Goal: Task Accomplishment & Management: Complete application form

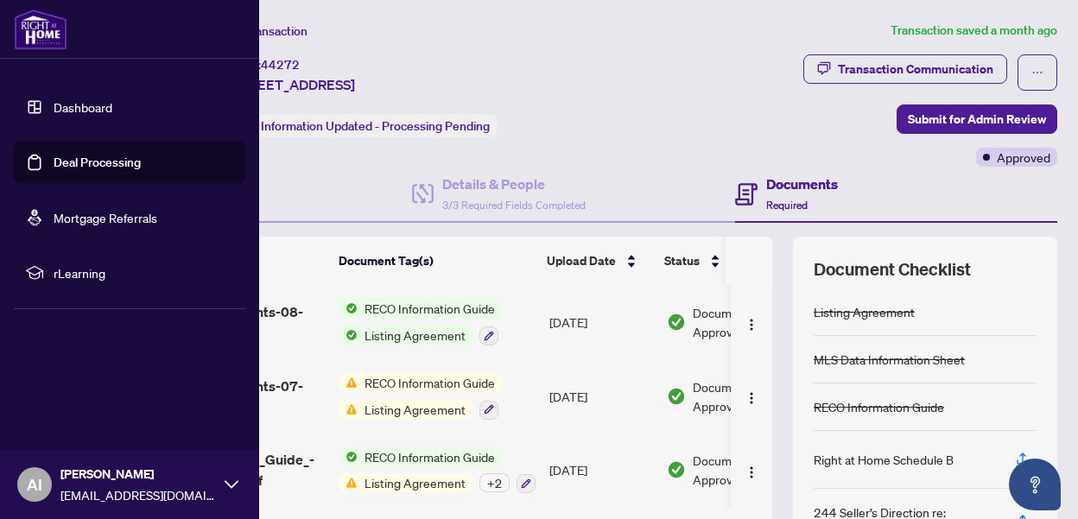
click at [110, 163] on link "Deal Processing" at bounding box center [97, 163] width 87 height 16
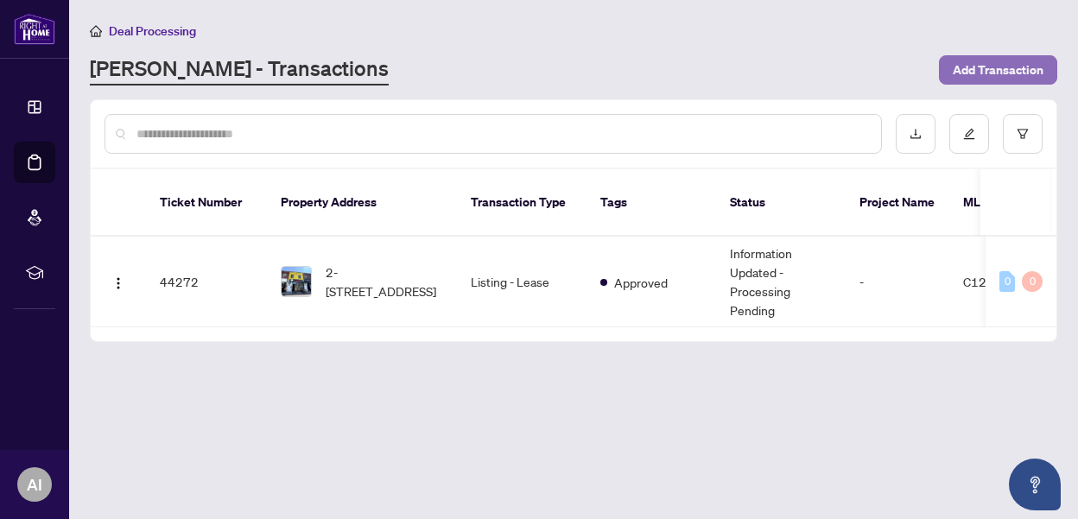
click at [965, 73] on span "Add Transaction" at bounding box center [998, 70] width 91 height 28
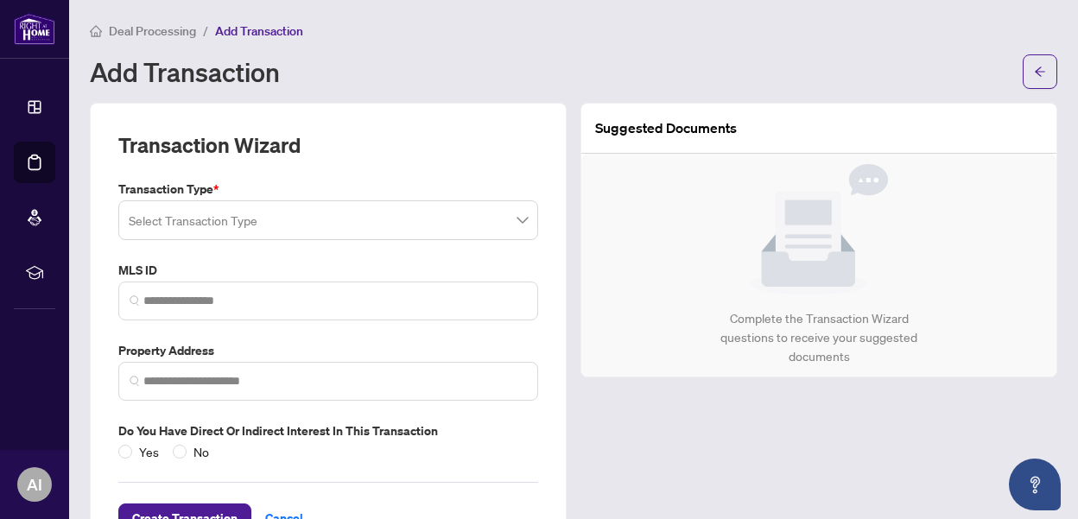
click at [257, 220] on input "search" at bounding box center [321, 223] width 384 height 38
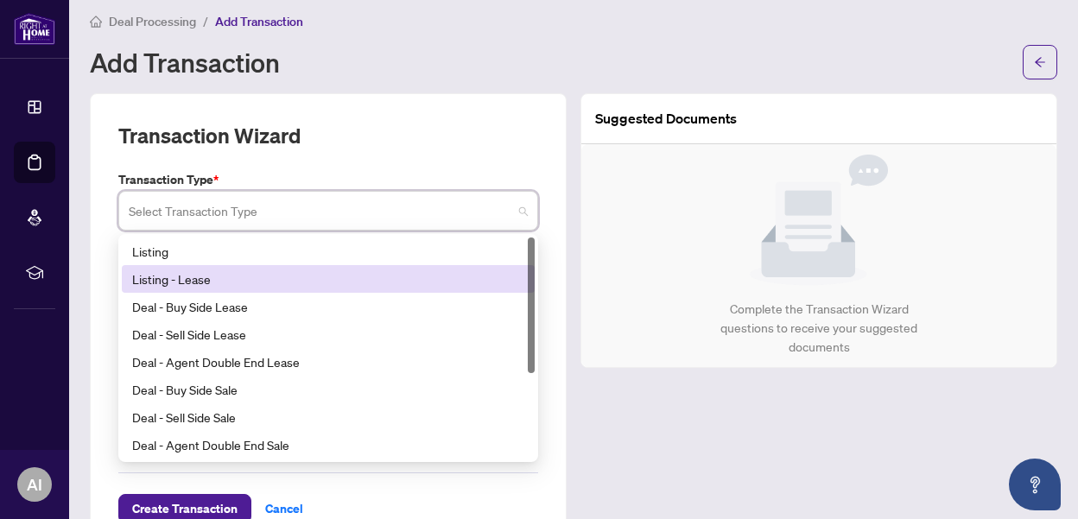
click at [233, 280] on div "Listing - Lease" at bounding box center [328, 279] width 392 height 19
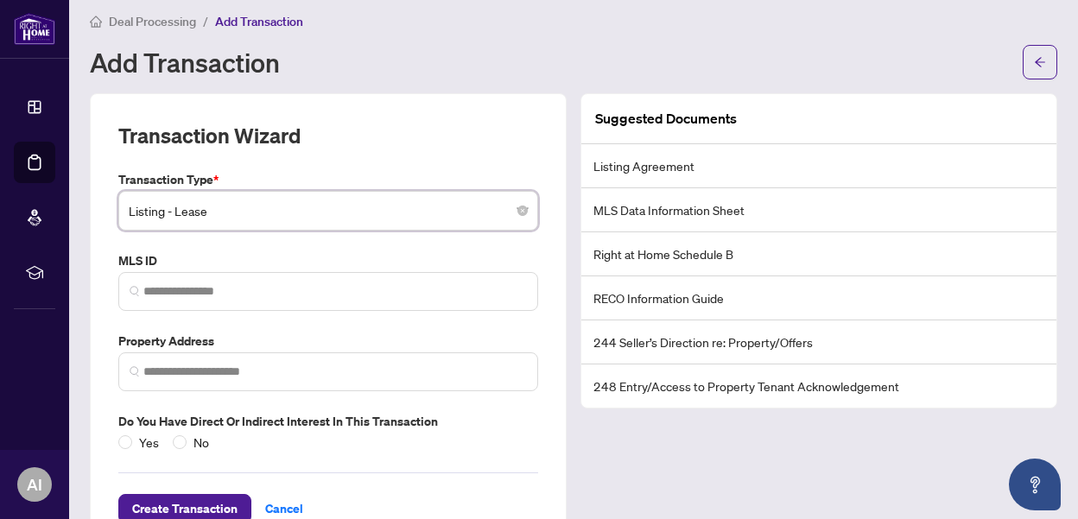
scroll to position [41, 0]
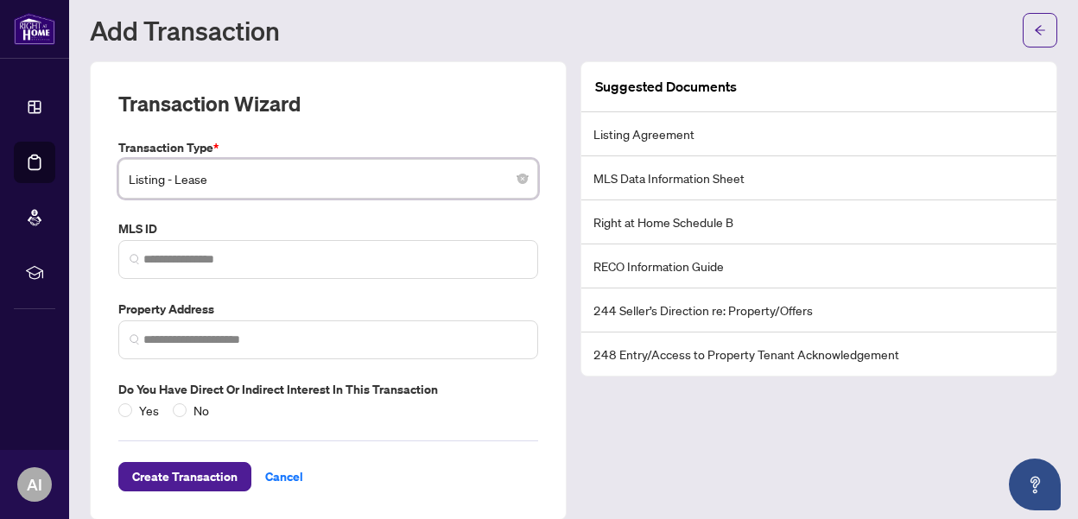
paste input "*********"
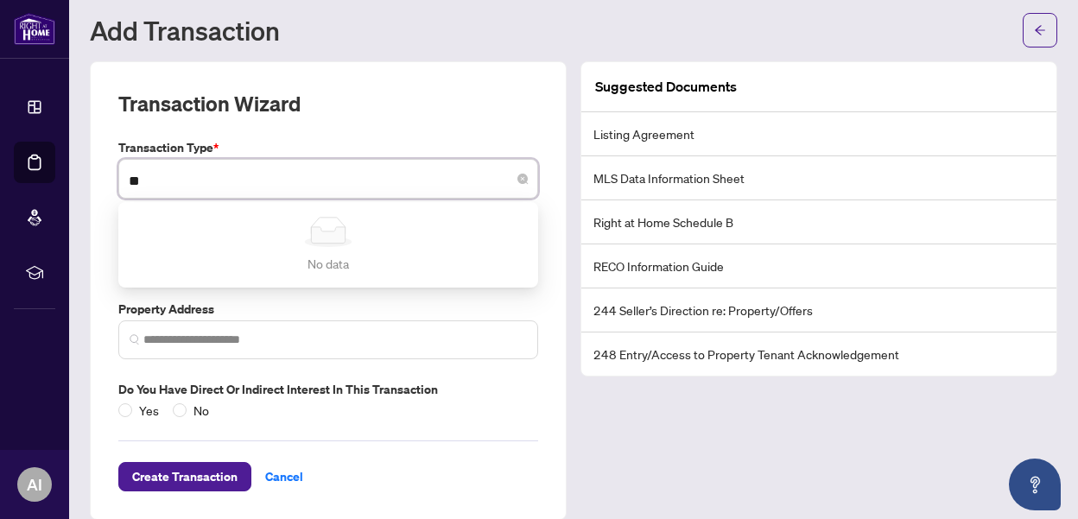
type input "*"
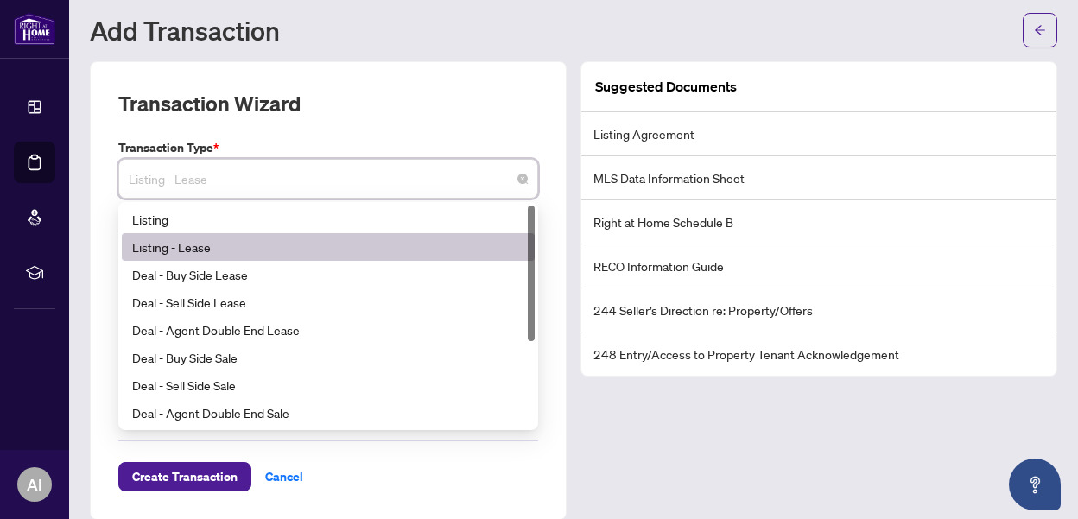
click at [215, 241] on div "Listing - Lease" at bounding box center [328, 247] width 392 height 19
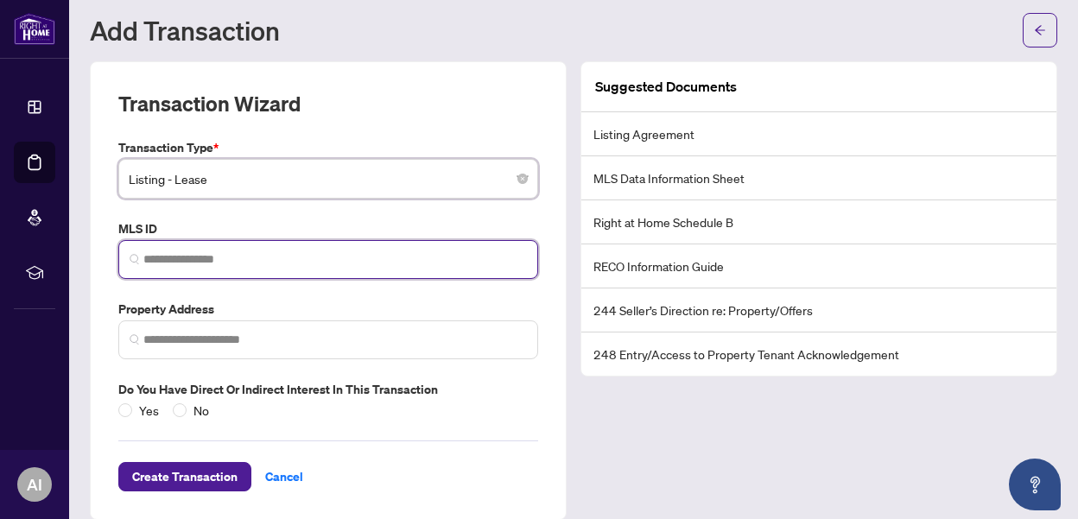
click at [184, 258] on input "search" at bounding box center [335, 260] width 384 height 18
paste input "*********"
type input "*********"
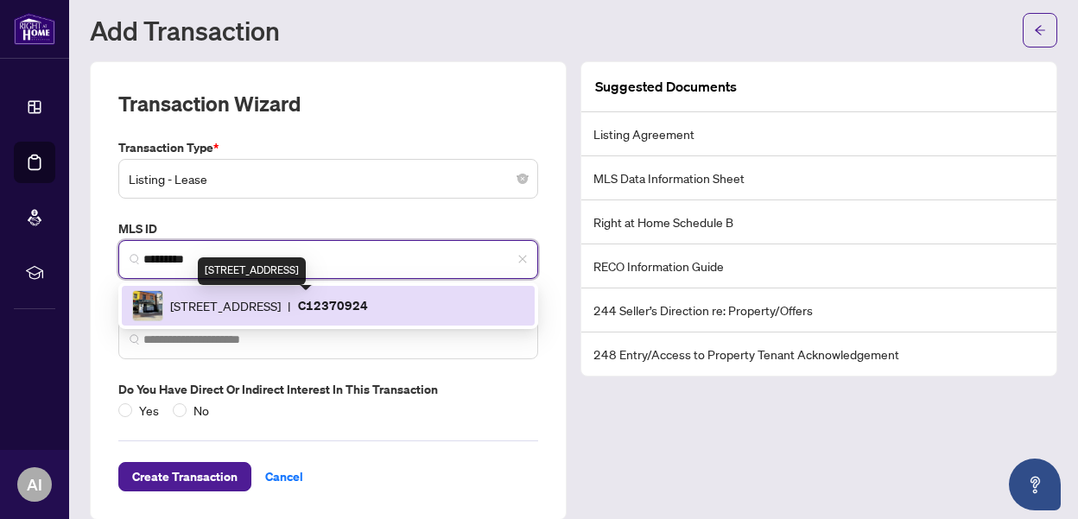
click at [281, 309] on span "[STREET_ADDRESS]" at bounding box center [225, 305] width 111 height 19
type input "**********"
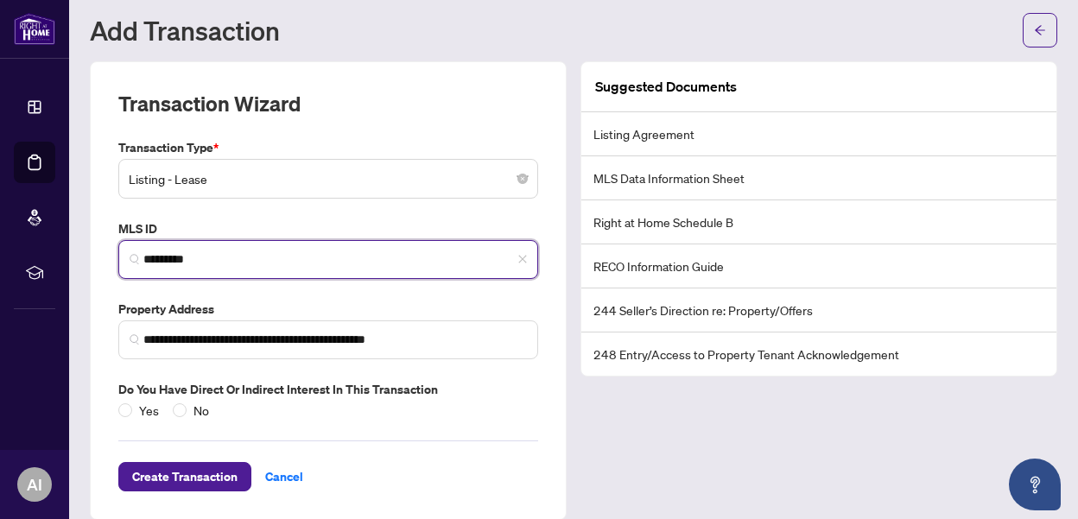
scroll to position [62, 0]
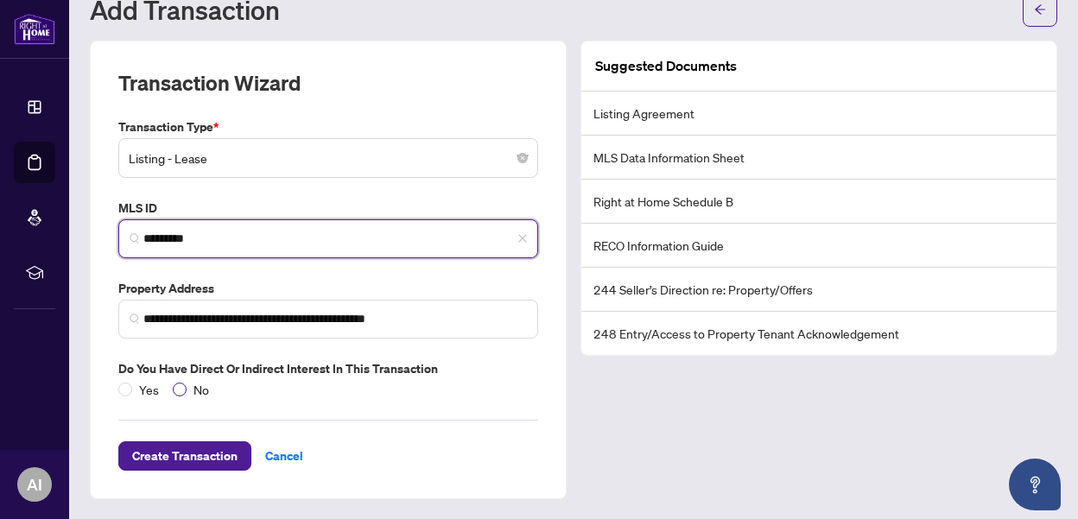
type input "*********"
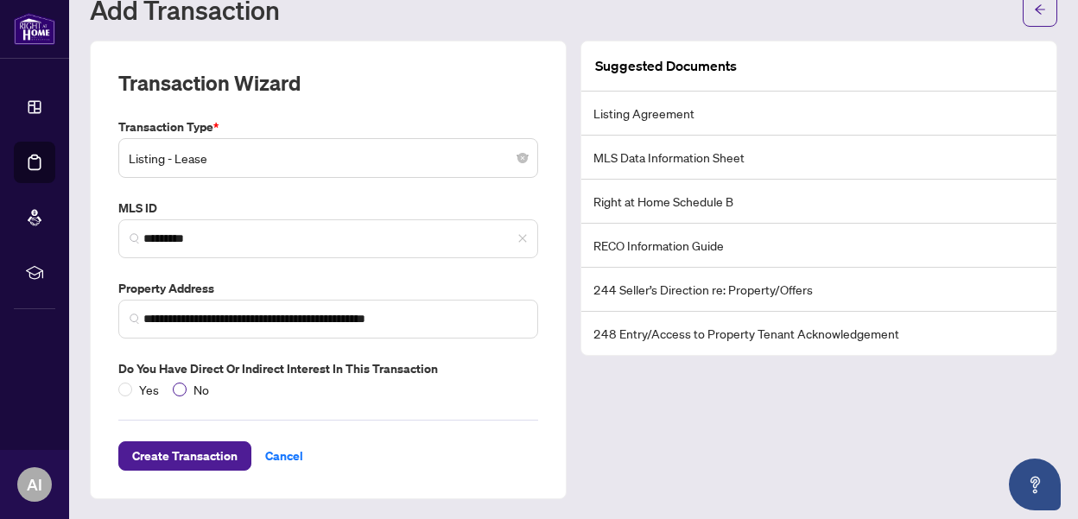
click at [187, 385] on span "No" at bounding box center [201, 389] width 29 height 19
click at [181, 459] on span "Create Transaction" at bounding box center [184, 456] width 105 height 28
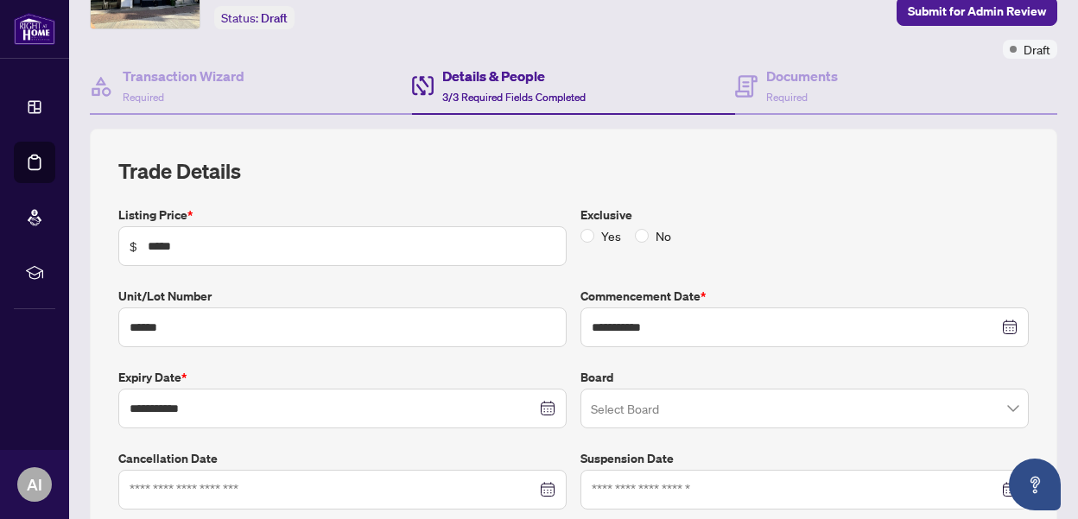
scroll to position [119, 0]
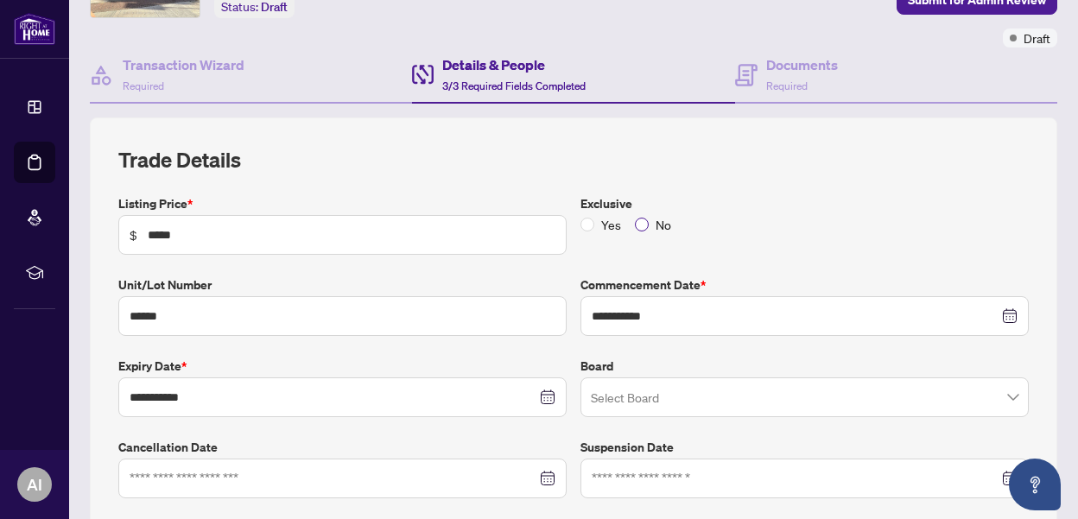
click at [651, 224] on span "No" at bounding box center [663, 224] width 29 height 19
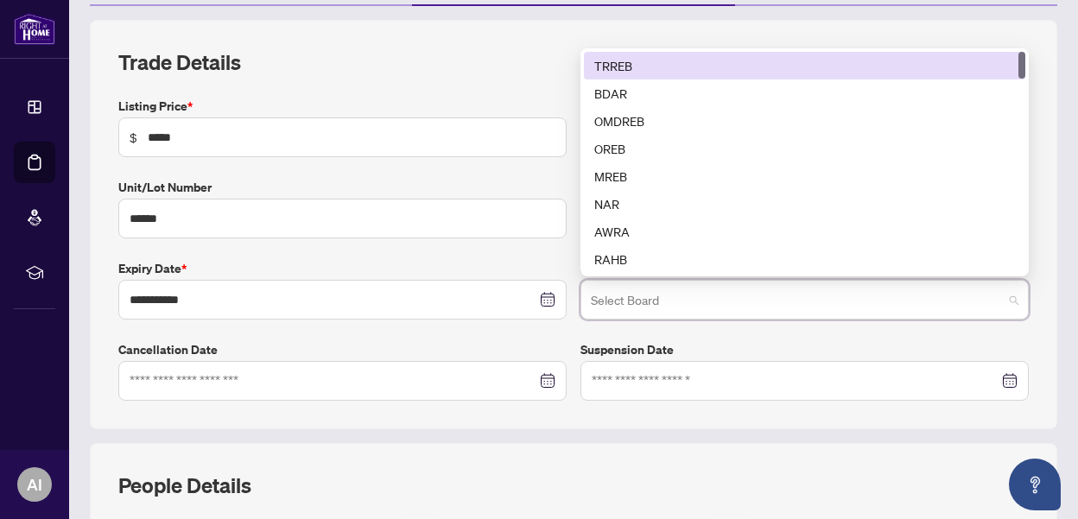
click at [642, 296] on input "search" at bounding box center [797, 302] width 412 height 38
click at [650, 70] on div "TRREB" at bounding box center [805, 65] width 421 height 19
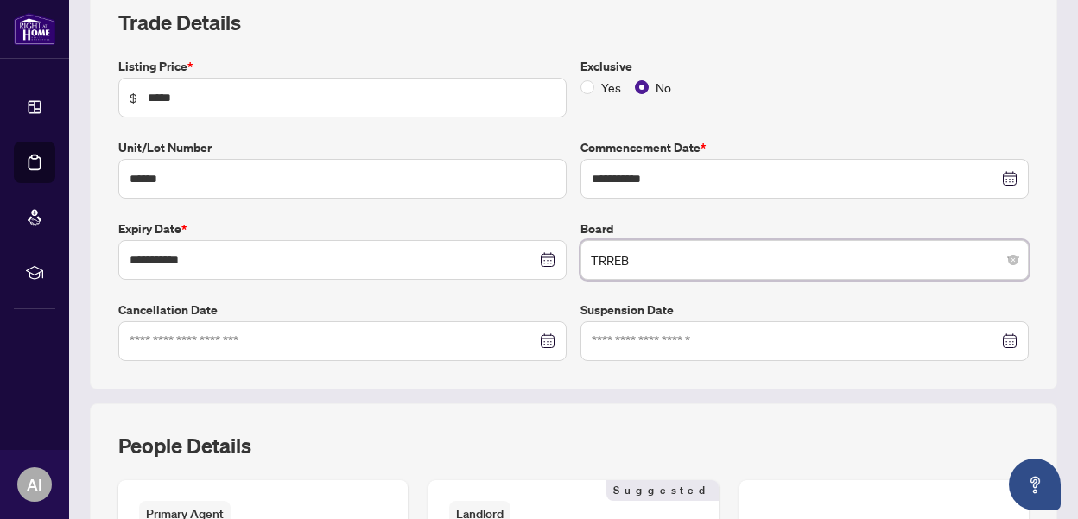
scroll to position [546, 0]
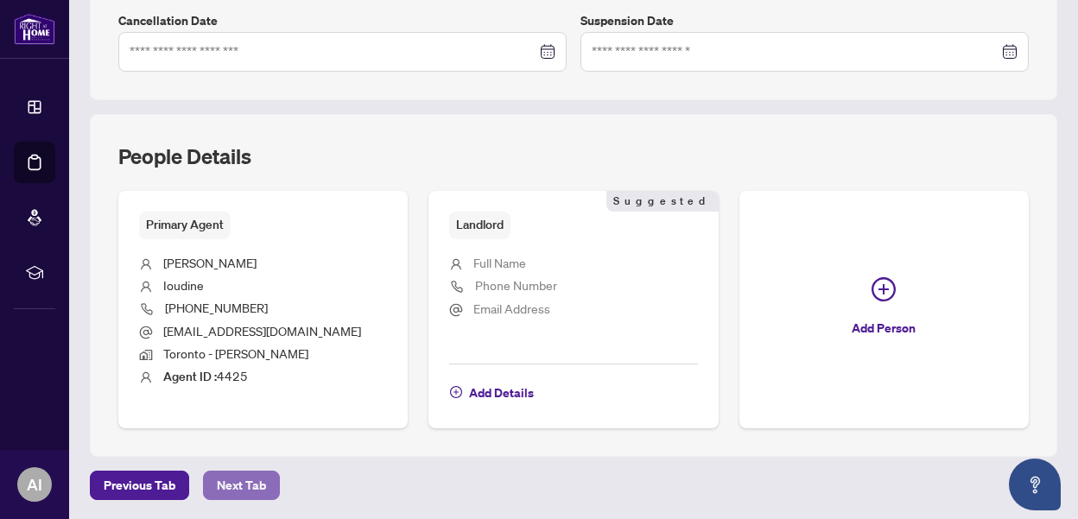
click at [230, 487] on span "Next Tab" at bounding box center [241, 486] width 49 height 28
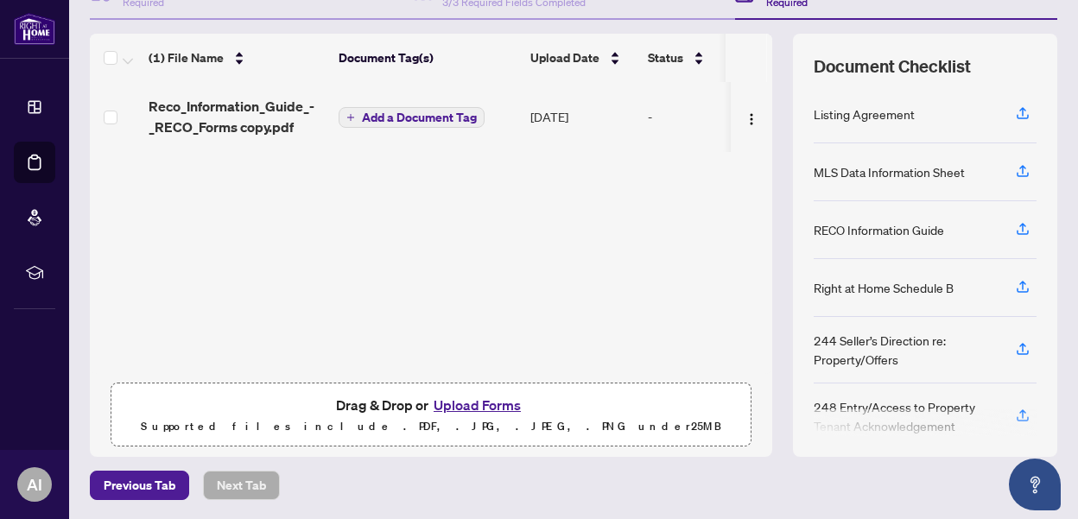
scroll to position [202, 0]
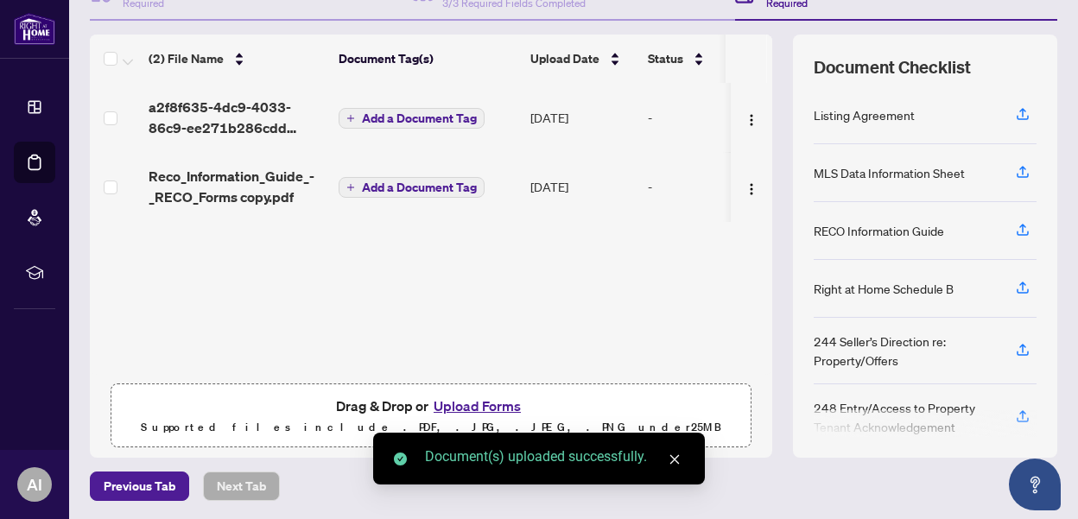
click at [678, 461] on icon "close" at bounding box center [675, 460] width 12 height 12
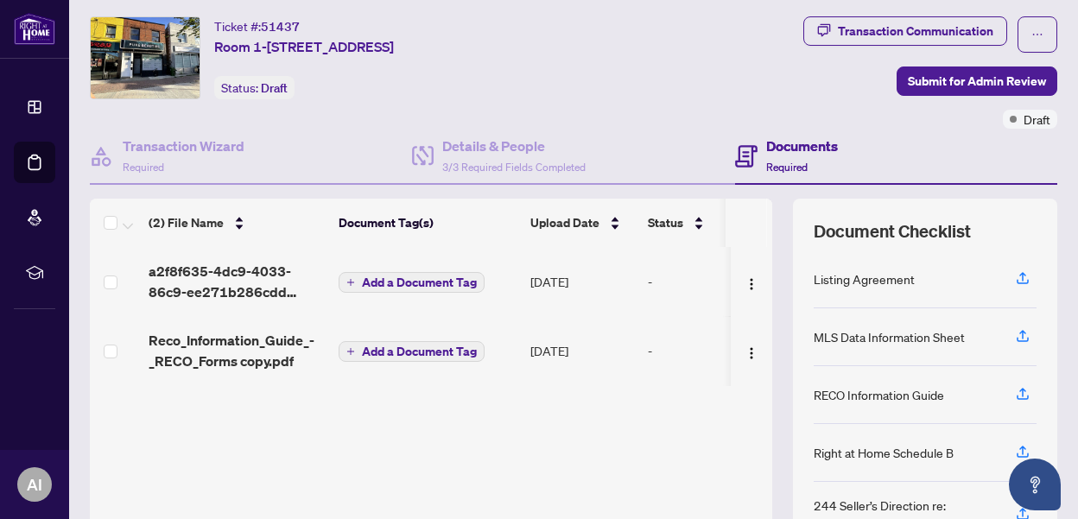
scroll to position [0, 0]
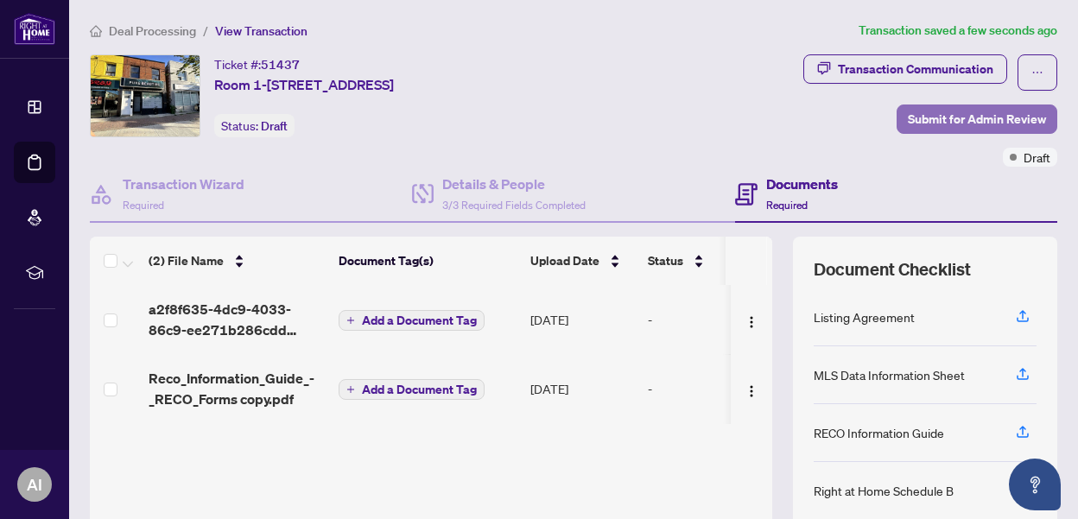
click at [971, 121] on span "Submit for Admin Review" at bounding box center [977, 119] width 138 height 28
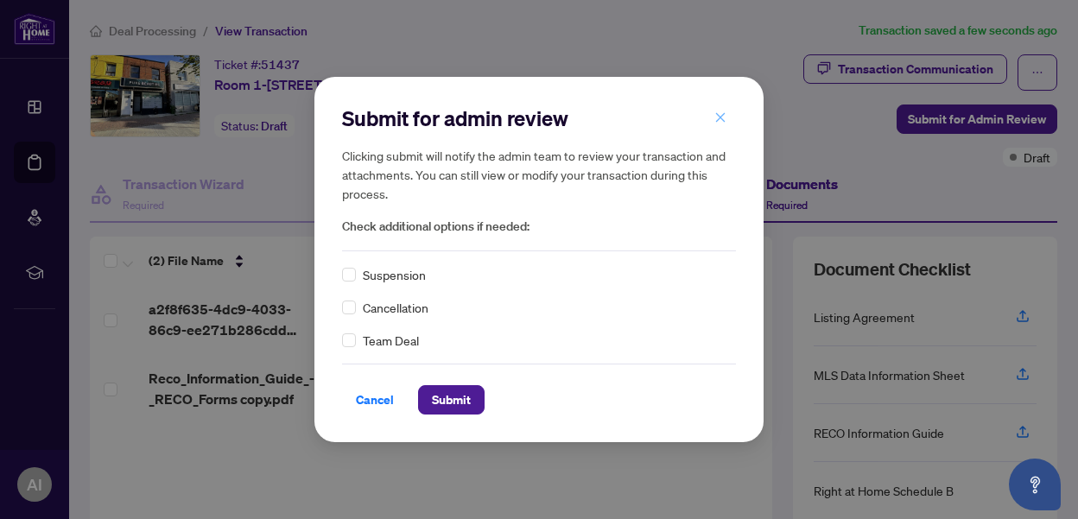
click at [710, 114] on button "button" at bounding box center [720, 117] width 35 height 29
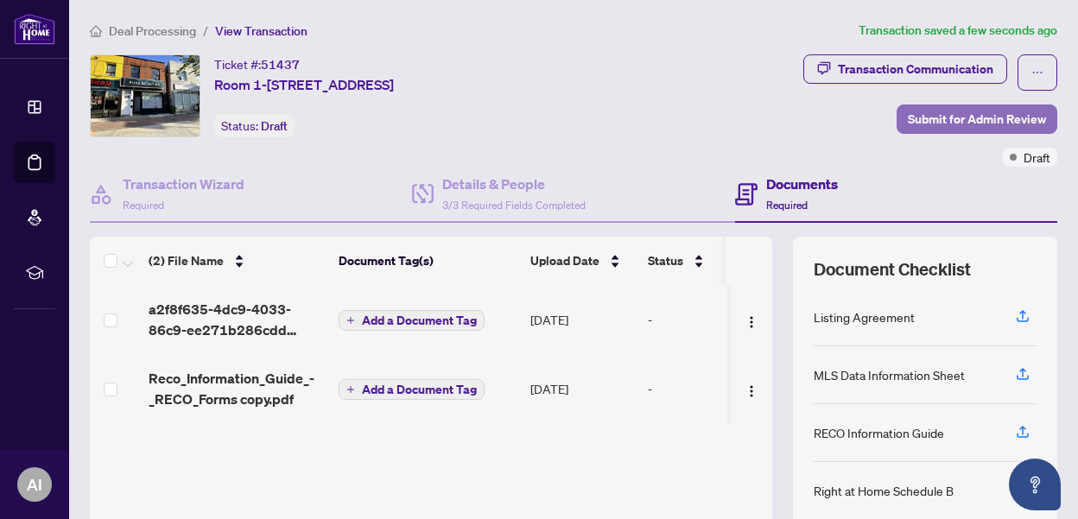
click at [970, 123] on span "Submit for Admin Review" at bounding box center [977, 119] width 138 height 28
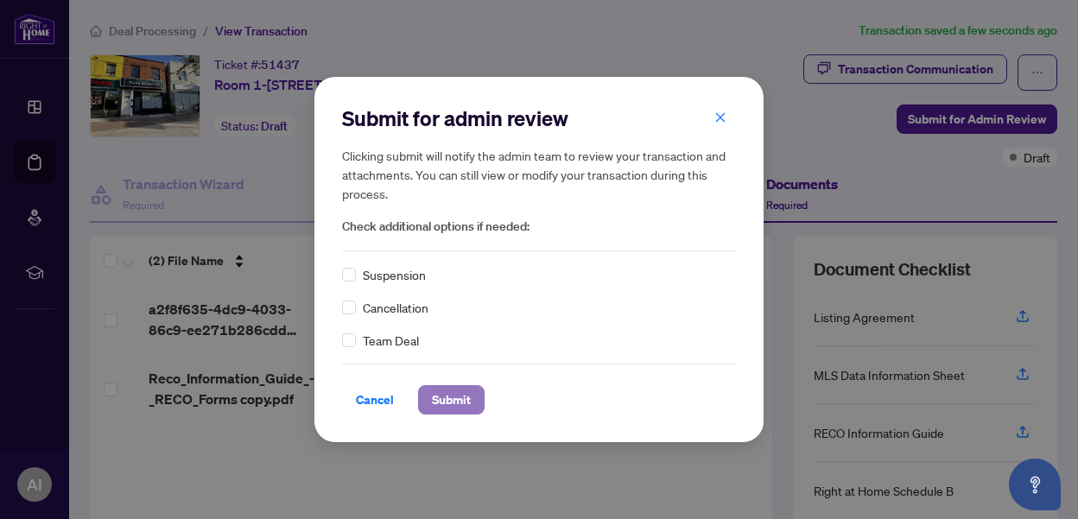
click at [450, 395] on span "Submit" at bounding box center [451, 400] width 39 height 28
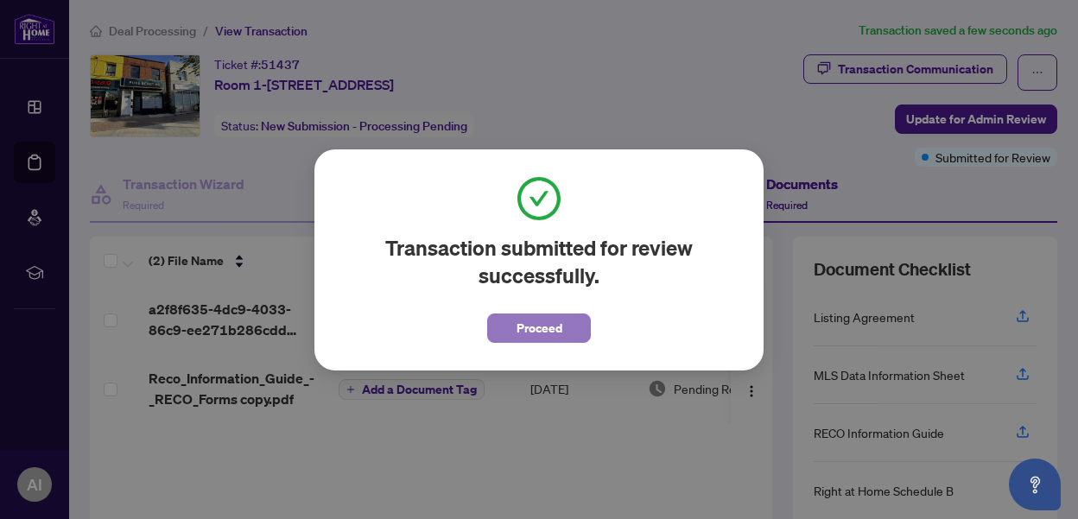
click at [533, 334] on span "Proceed" at bounding box center [540, 329] width 46 height 28
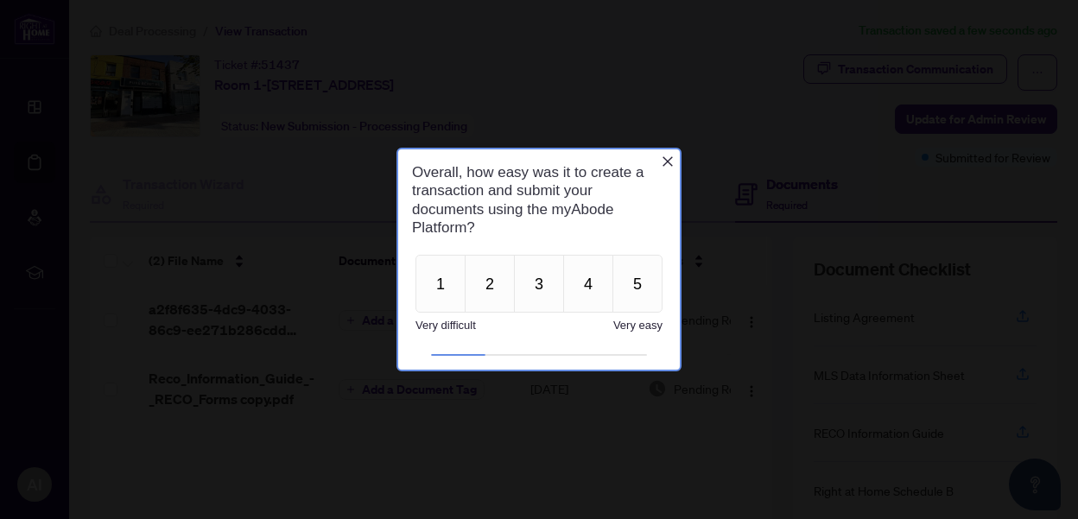
click at [665, 161] on icon "Close button" at bounding box center [668, 162] width 14 height 14
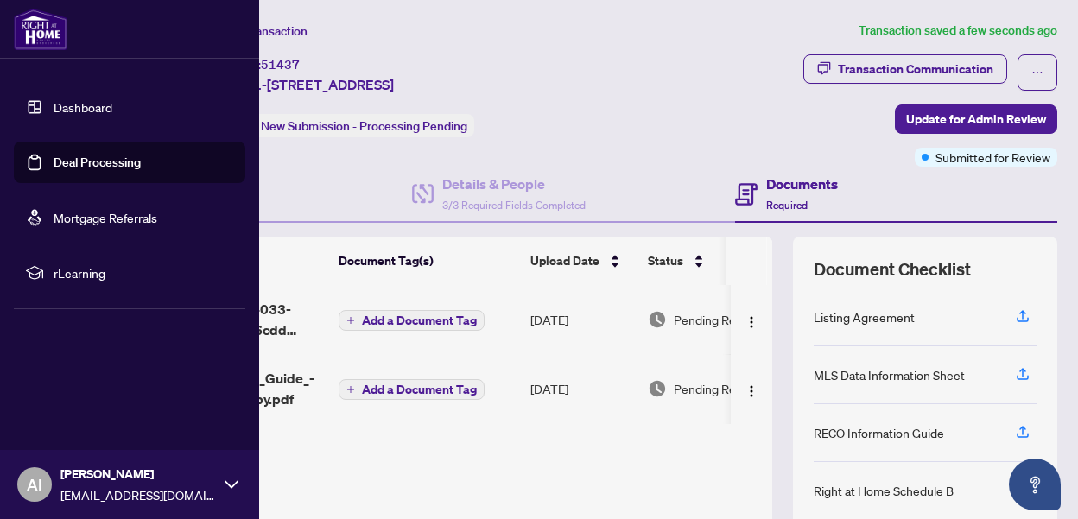
click at [54, 165] on link "Deal Processing" at bounding box center [97, 163] width 87 height 16
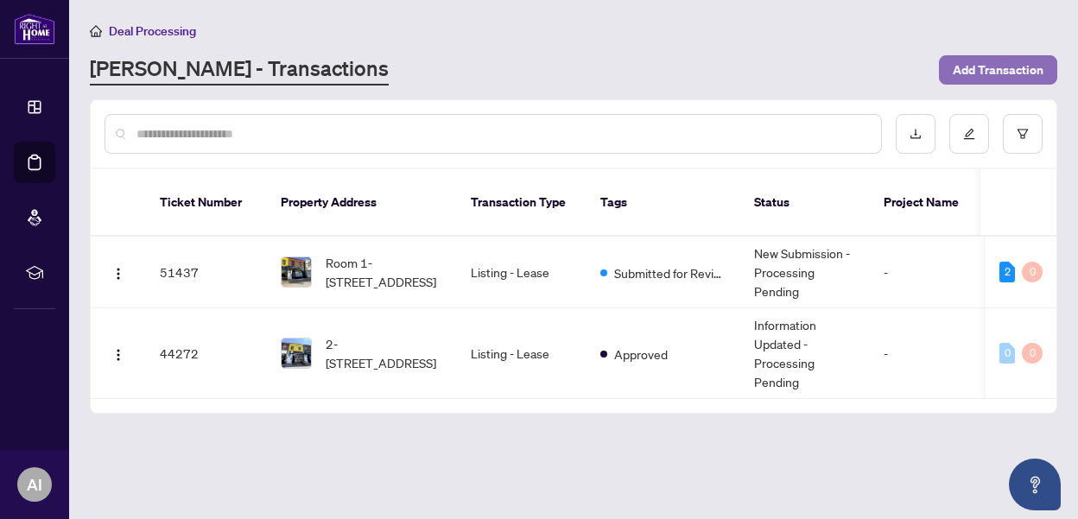
click at [1009, 69] on span "Add Transaction" at bounding box center [998, 70] width 91 height 28
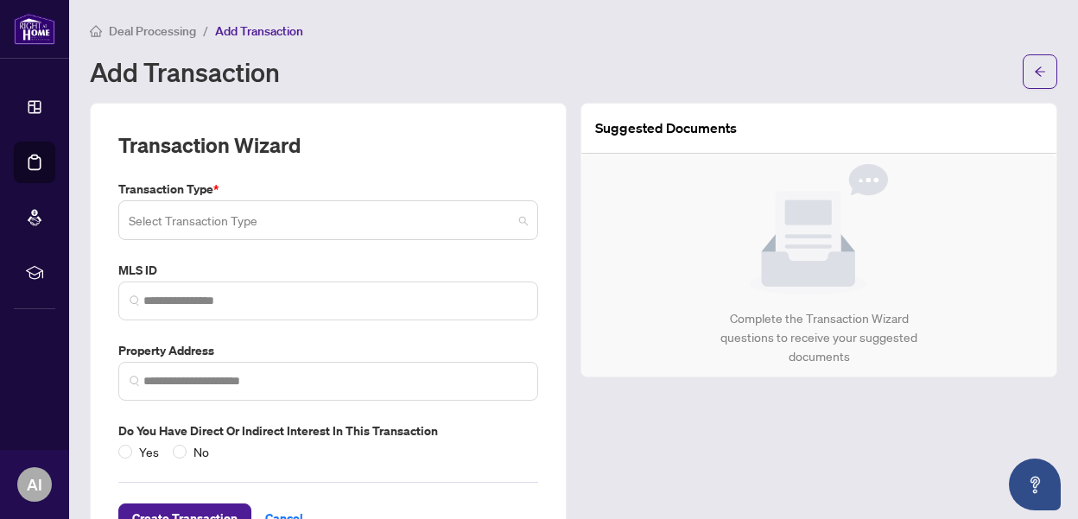
click at [219, 218] on input "search" at bounding box center [321, 223] width 384 height 38
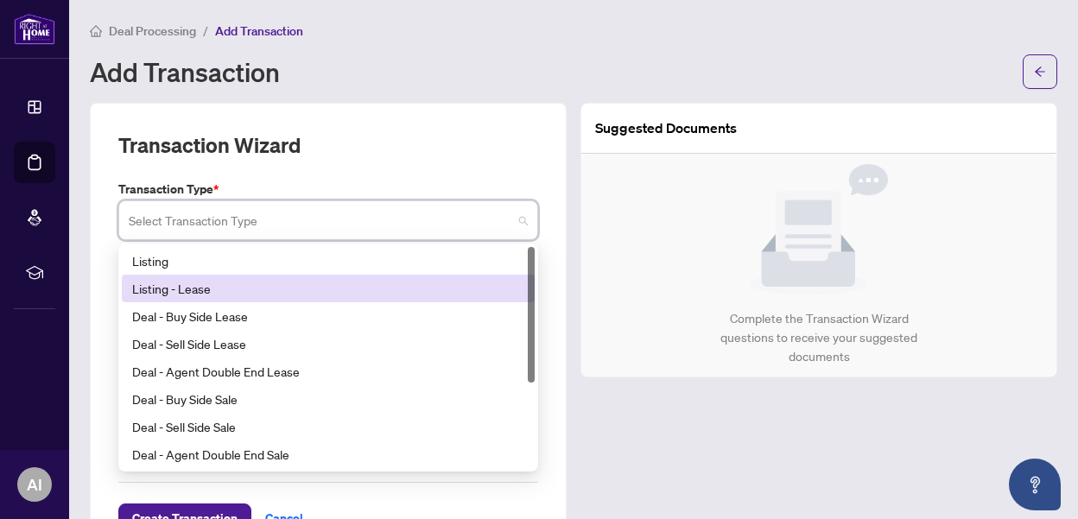
click at [207, 284] on div "Listing - Lease" at bounding box center [328, 288] width 392 height 19
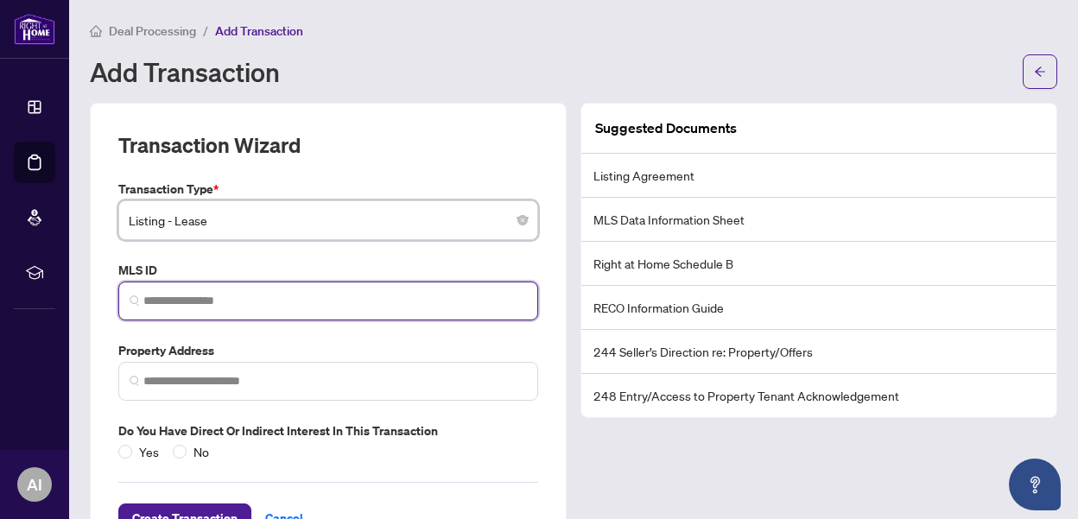
click at [249, 296] on input "search" at bounding box center [335, 301] width 384 height 18
paste input "*********"
type input "*********"
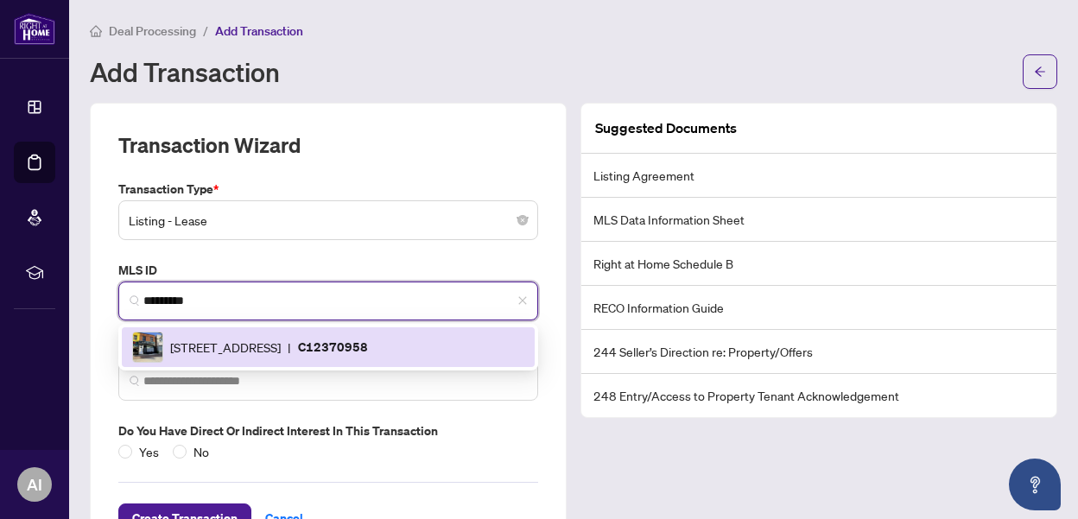
click at [281, 347] on span "[STREET_ADDRESS]" at bounding box center [225, 347] width 111 height 19
type input "**********"
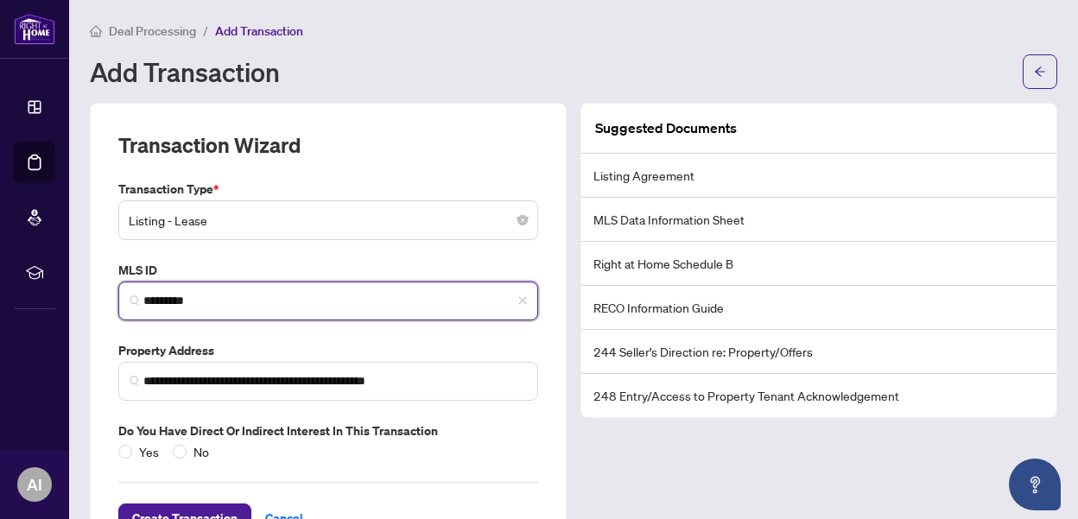
scroll to position [62, 0]
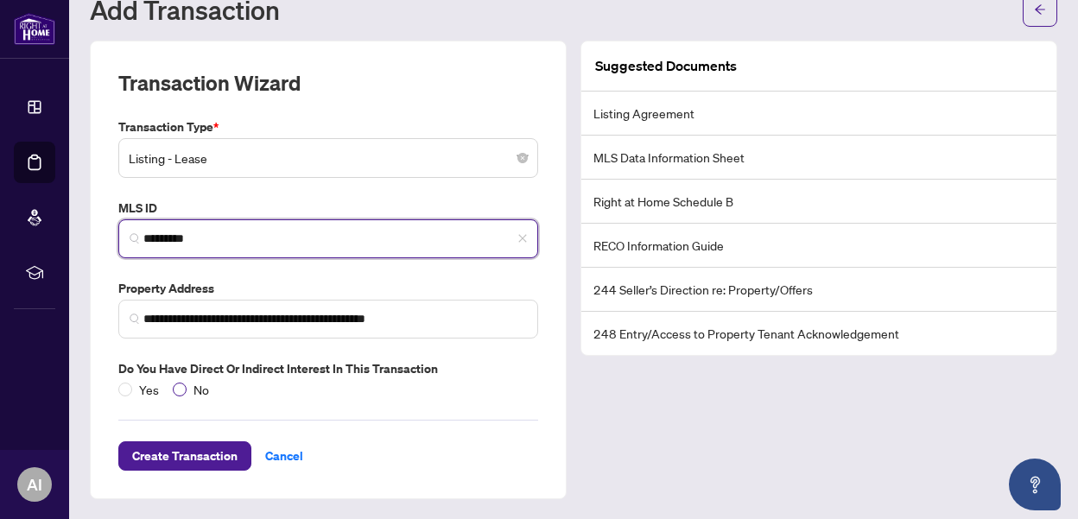
type input "*********"
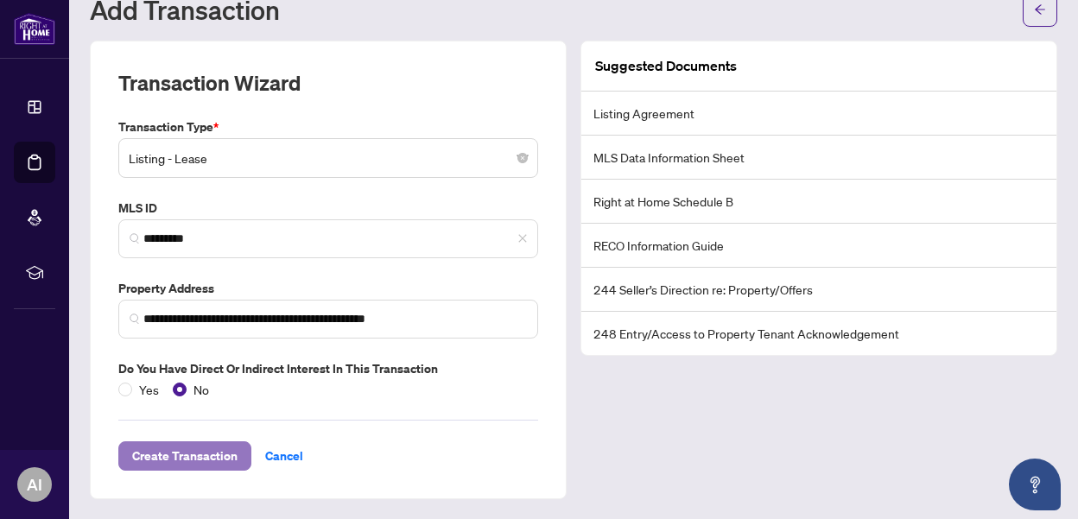
click at [188, 463] on span "Create Transaction" at bounding box center [184, 456] width 105 height 28
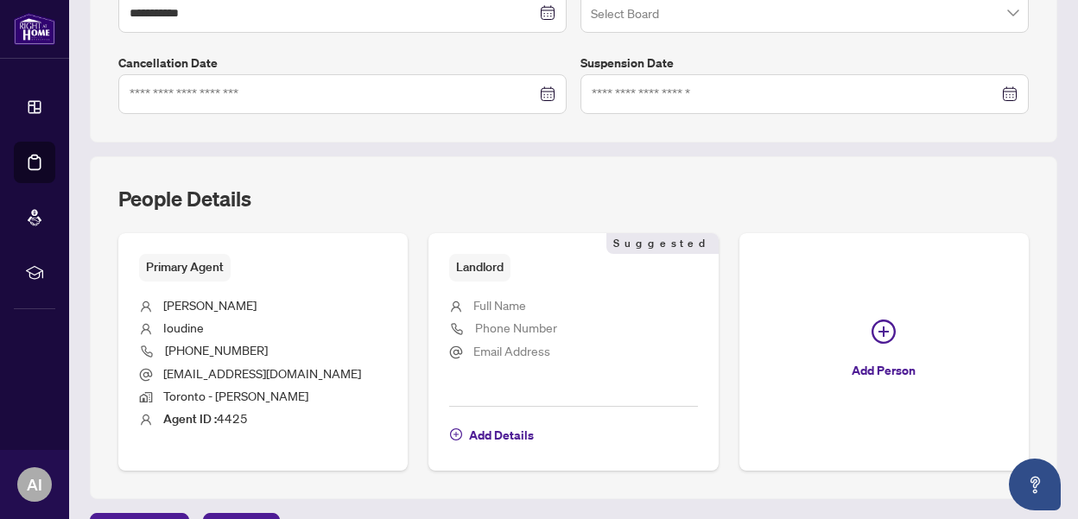
scroll to position [546, 0]
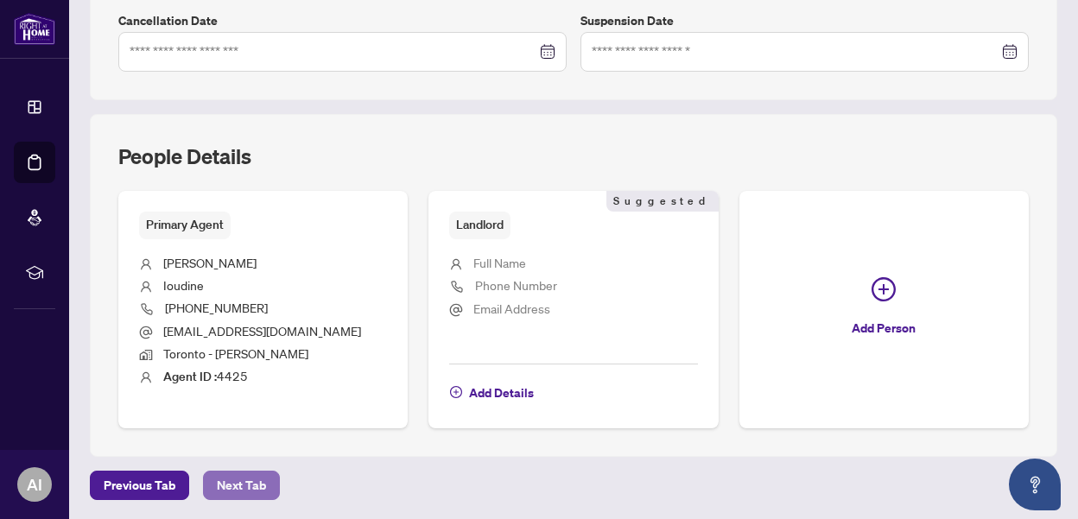
click at [226, 491] on span "Next Tab" at bounding box center [241, 486] width 49 height 28
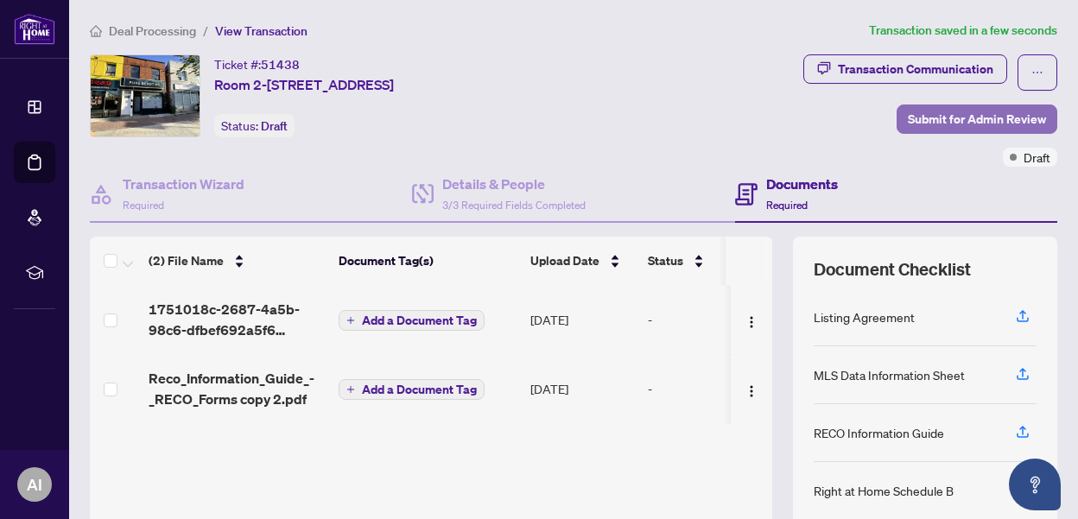
click at [969, 126] on span "Submit for Admin Review" at bounding box center [977, 119] width 138 height 28
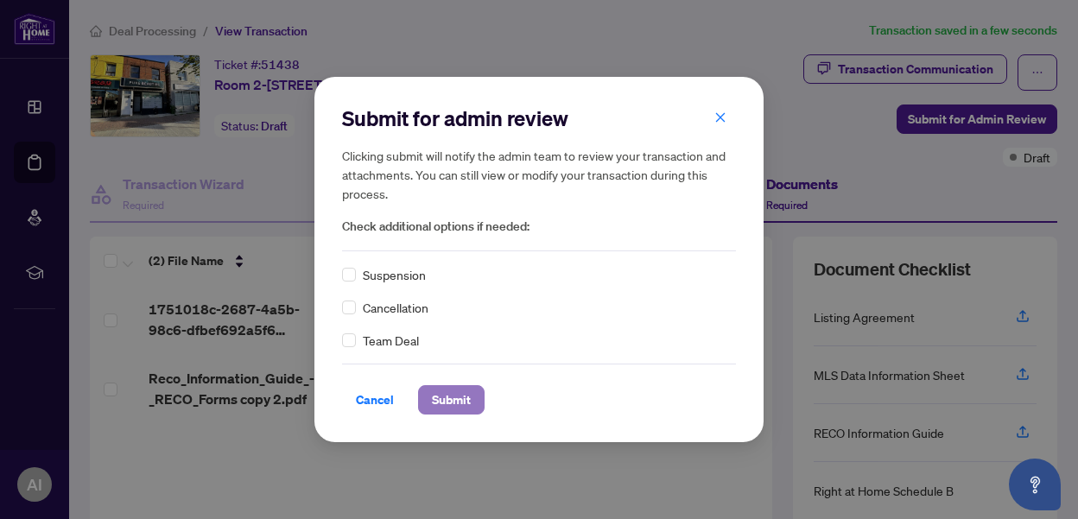
click at [439, 396] on span "Submit" at bounding box center [451, 400] width 39 height 28
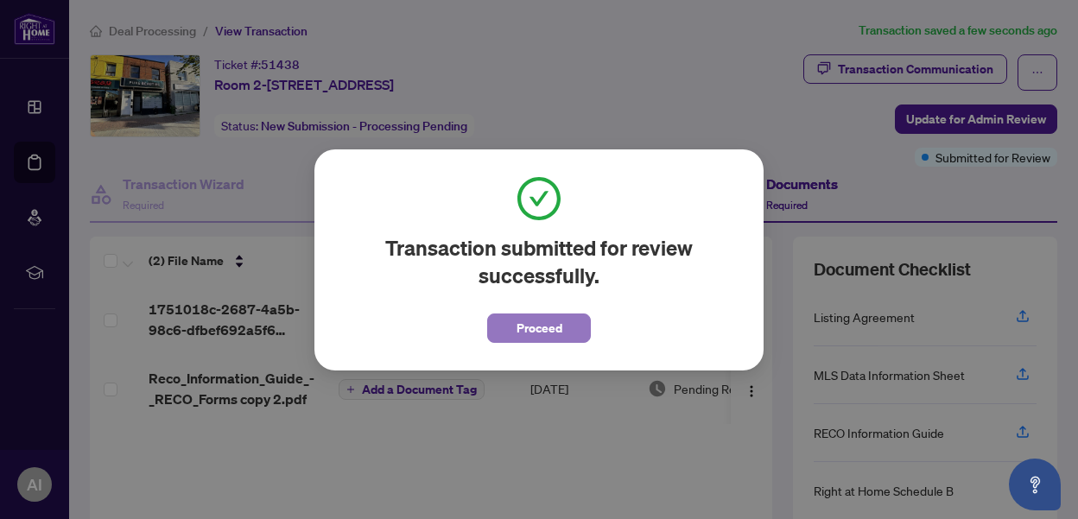
click at [543, 330] on span "Proceed" at bounding box center [540, 329] width 46 height 28
